Goal: Information Seeking & Learning: Learn about a topic

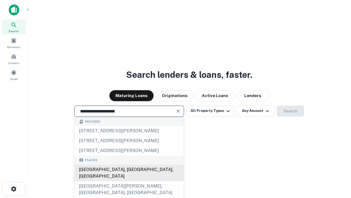
click at [129, 181] on div "[GEOGRAPHIC_DATA], [GEOGRAPHIC_DATA], [GEOGRAPHIC_DATA]" at bounding box center [129, 172] width 109 height 16
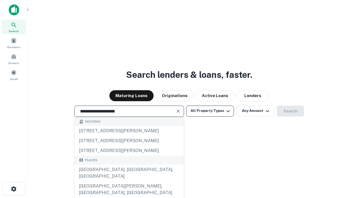
click at [210, 111] on button "All Property Types" at bounding box center [210, 110] width 48 height 11
type input "**********"
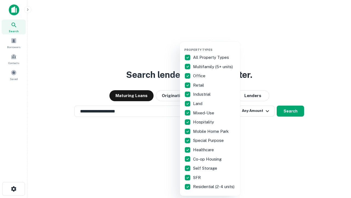
click at [215, 46] on button "button" at bounding box center [214, 46] width 60 height 0
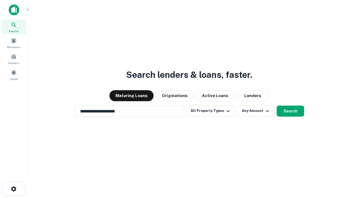
scroll to position [3, 66]
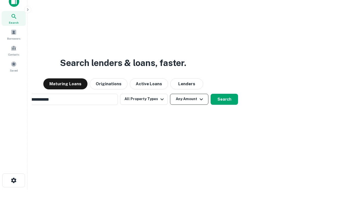
click at [170, 94] on button "Any Amount" at bounding box center [189, 99] width 38 height 11
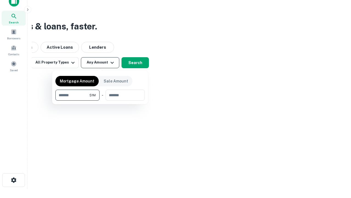
type input "*******"
click at [100, 100] on button "button" at bounding box center [99, 100] width 89 height 0
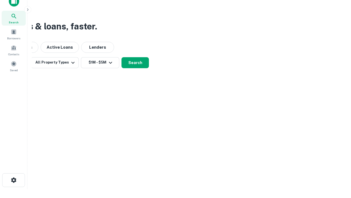
scroll to position [3, 101]
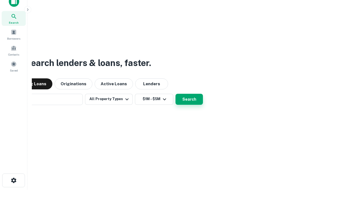
click at [176, 94] on button "Search" at bounding box center [189, 99] width 27 height 11
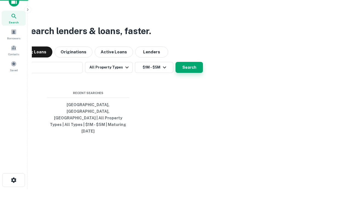
scroll to position [15, 155]
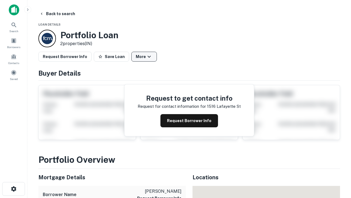
click at [144, 57] on button "More" at bounding box center [144, 57] width 26 height 10
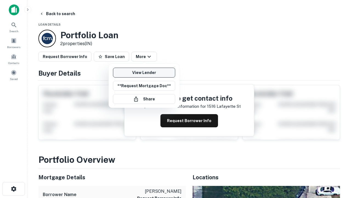
click at [144, 72] on link "View Lender" at bounding box center [144, 73] width 62 height 10
